Goal: Contribute content

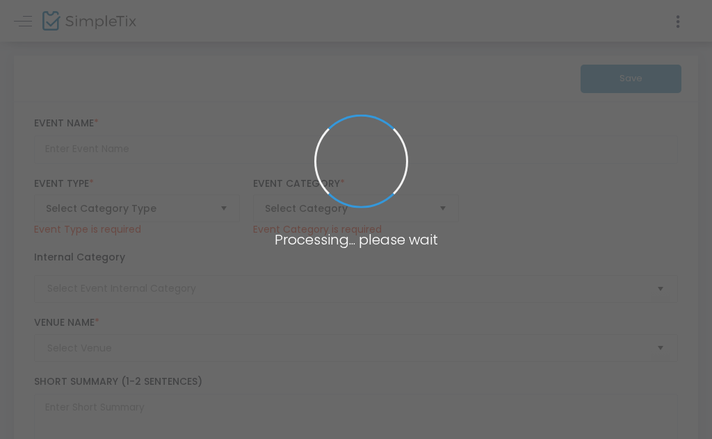
type input "Primal presents: WET DOG #2 21+"
type textarea "After our first Wet Dog was so successful, we have decided to throw another one…"
type input "Buy Tickets"
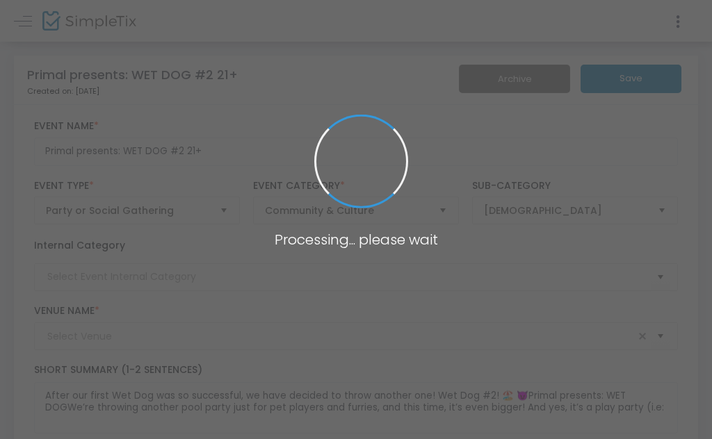
type input "[GEOGRAPHIC_DATA]"
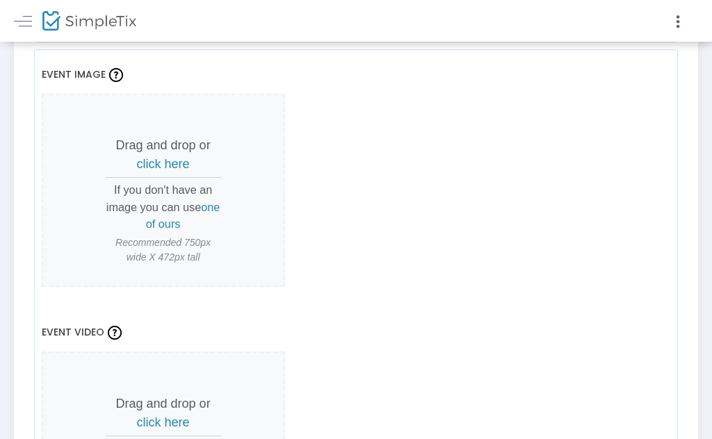
scroll to position [1185, 0]
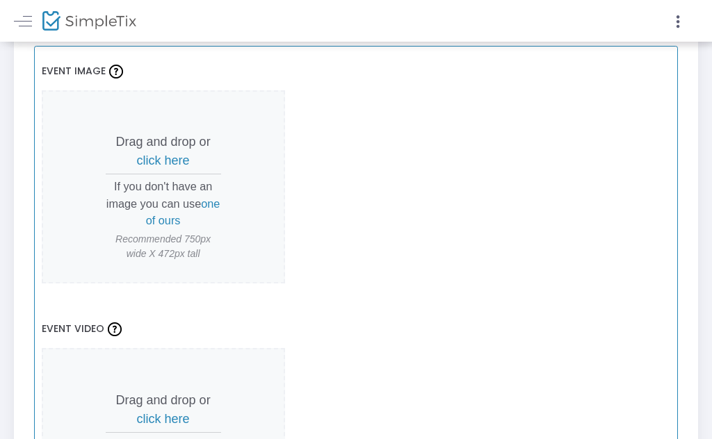
click at [164, 148] on p "Drag and drop or click here" at bounding box center [163, 152] width 115 height 38
click at [177, 158] on span "click here" at bounding box center [163, 161] width 53 height 14
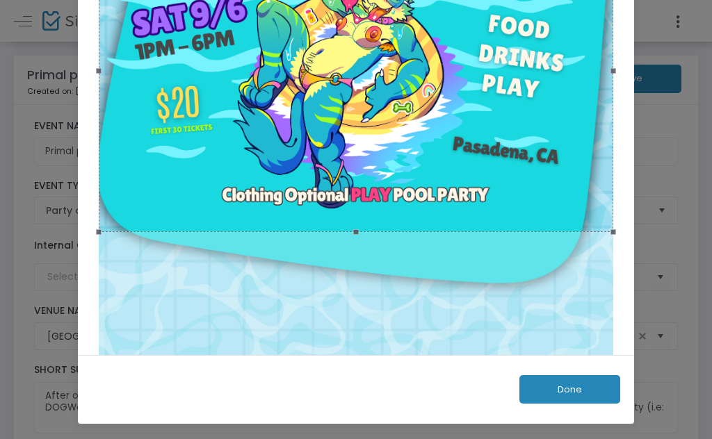
scroll to position [198, 0]
click at [593, 388] on button "Done" at bounding box center [569, 389] width 101 height 28
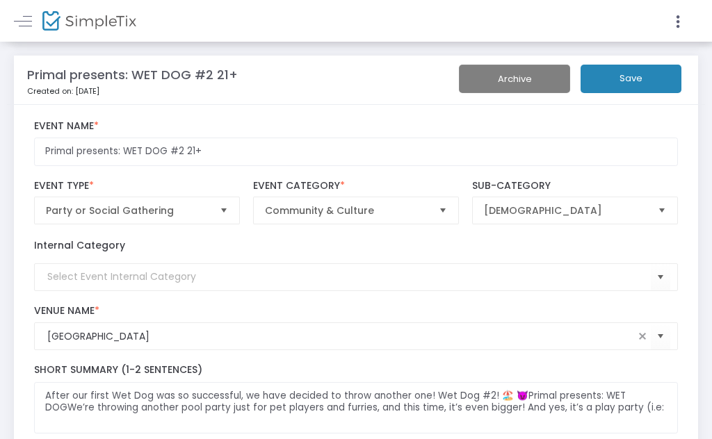
click at [640, 77] on button "Save" at bounding box center [630, 79] width 101 height 28
click at [632, 79] on button "Save" at bounding box center [630, 79] width 101 height 28
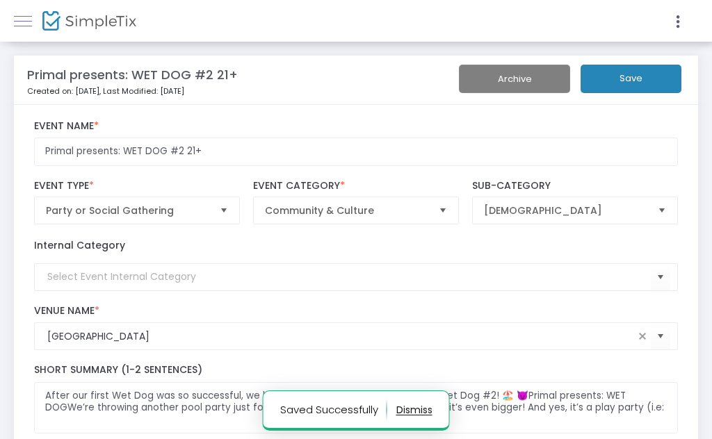
click at [24, 25] on link at bounding box center [23, 21] width 18 height 18
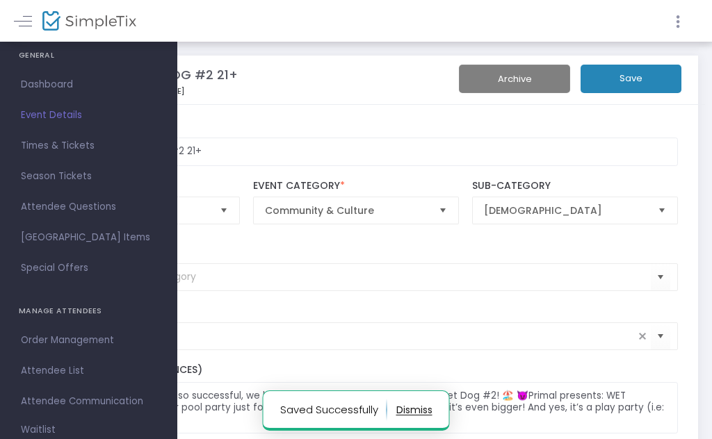
click at [682, 24] on icon at bounding box center [677, 21] width 13 height 17
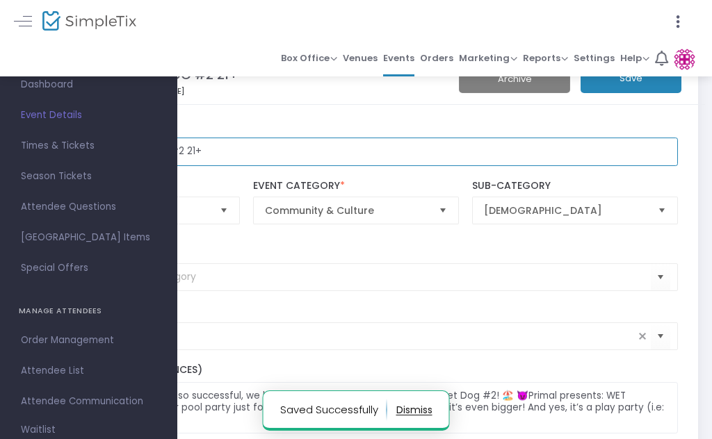
click at [480, 152] on input "Primal presents: WET DOG #2 21+" at bounding box center [356, 152] width 644 height 28
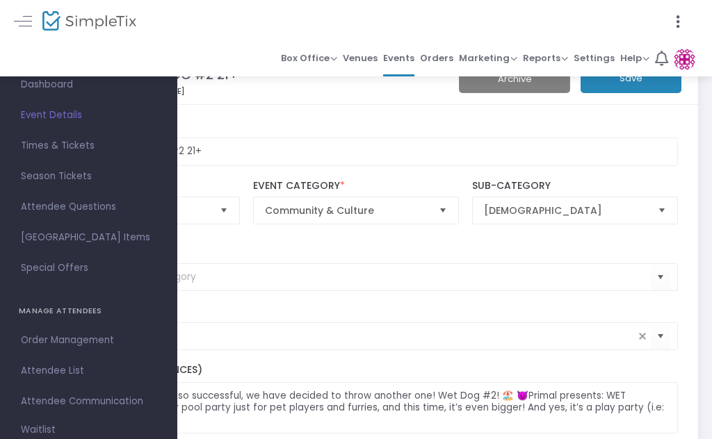
click at [85, 22] on img at bounding box center [89, 21] width 94 height 20
